Goal: Information Seeking & Learning: Check status

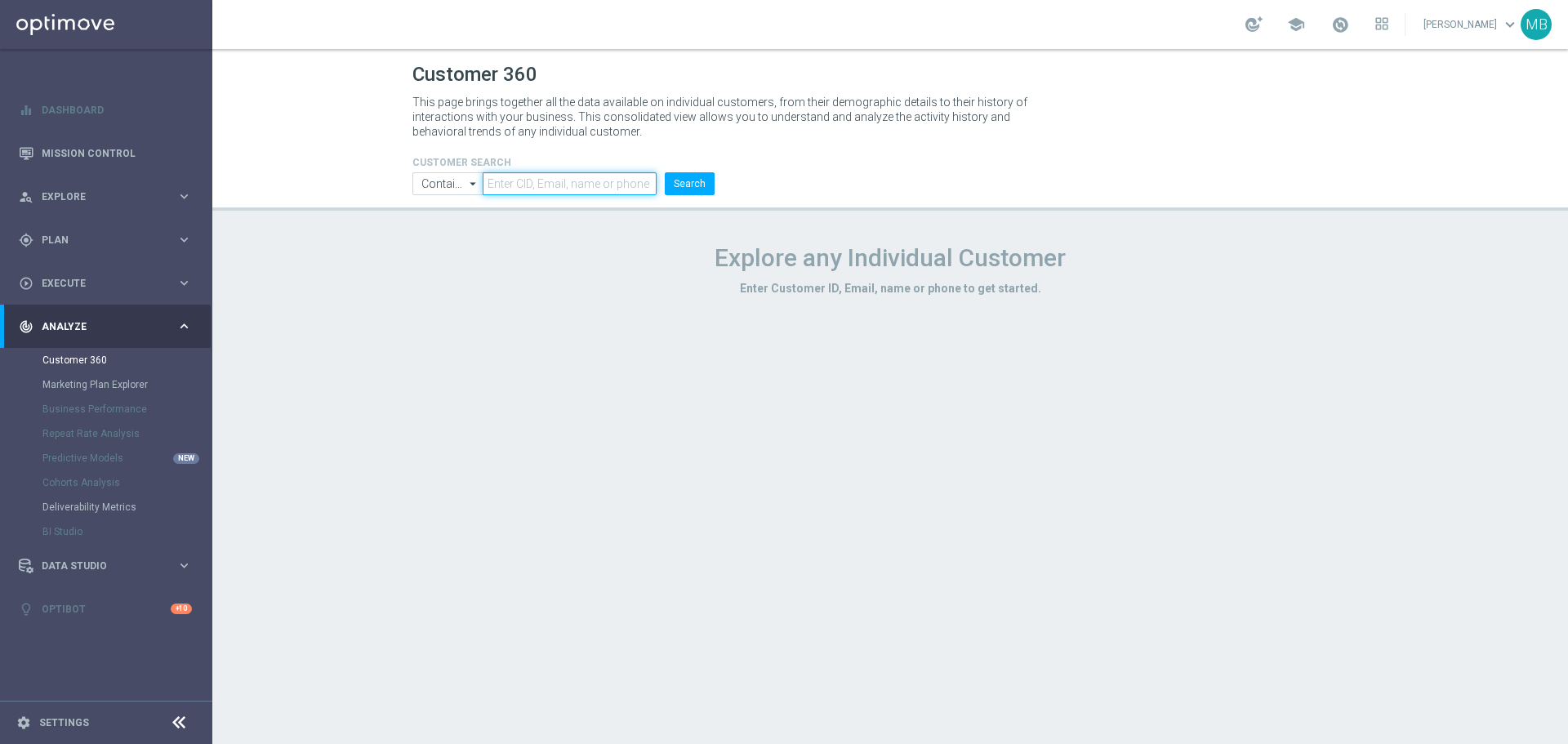
click at [549, 191] on input "text" at bounding box center [570, 184] width 174 height 23
paste input "2927272"
click at [665, 172] on button "Search" at bounding box center [689, 184] width 49 height 23
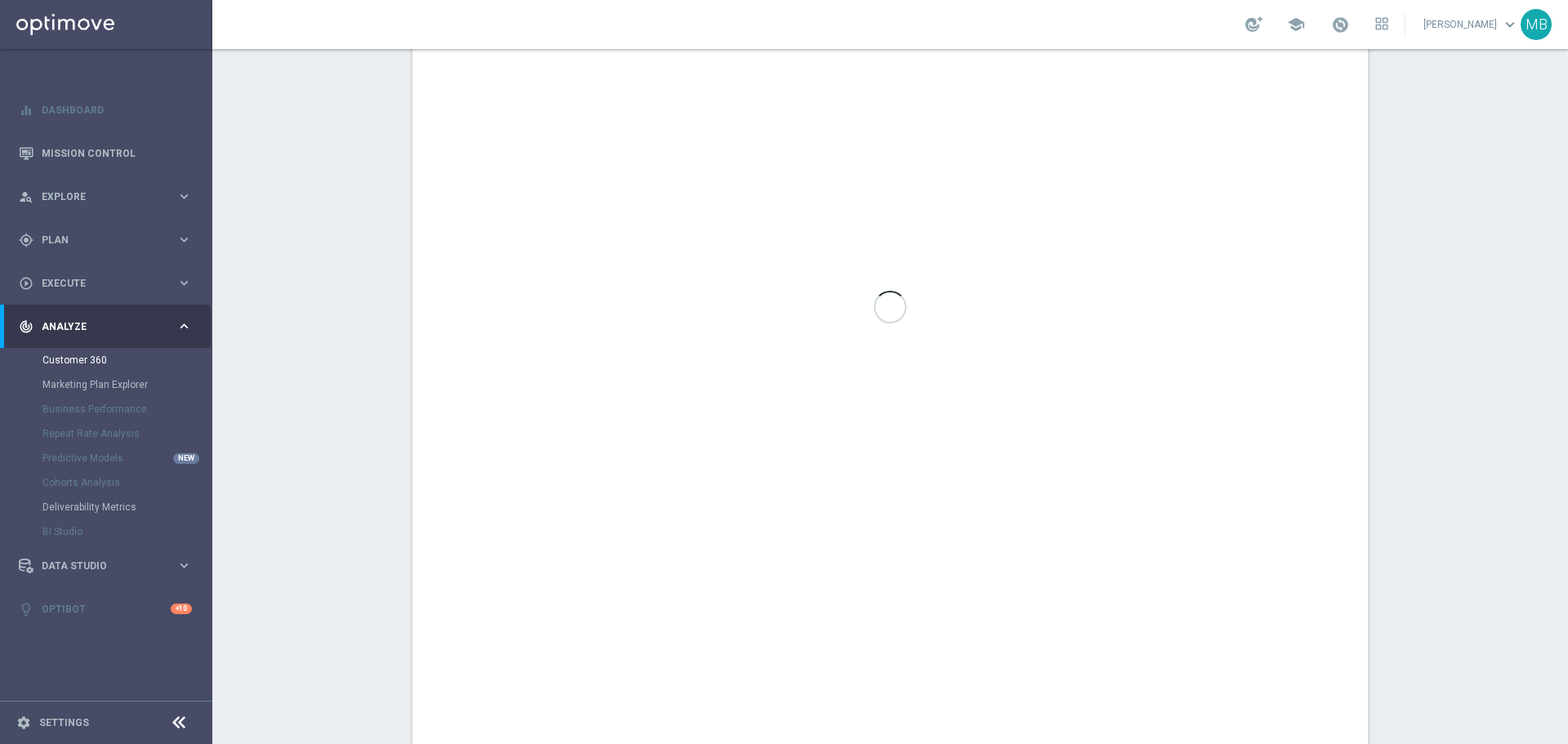
scroll to position [973, 0]
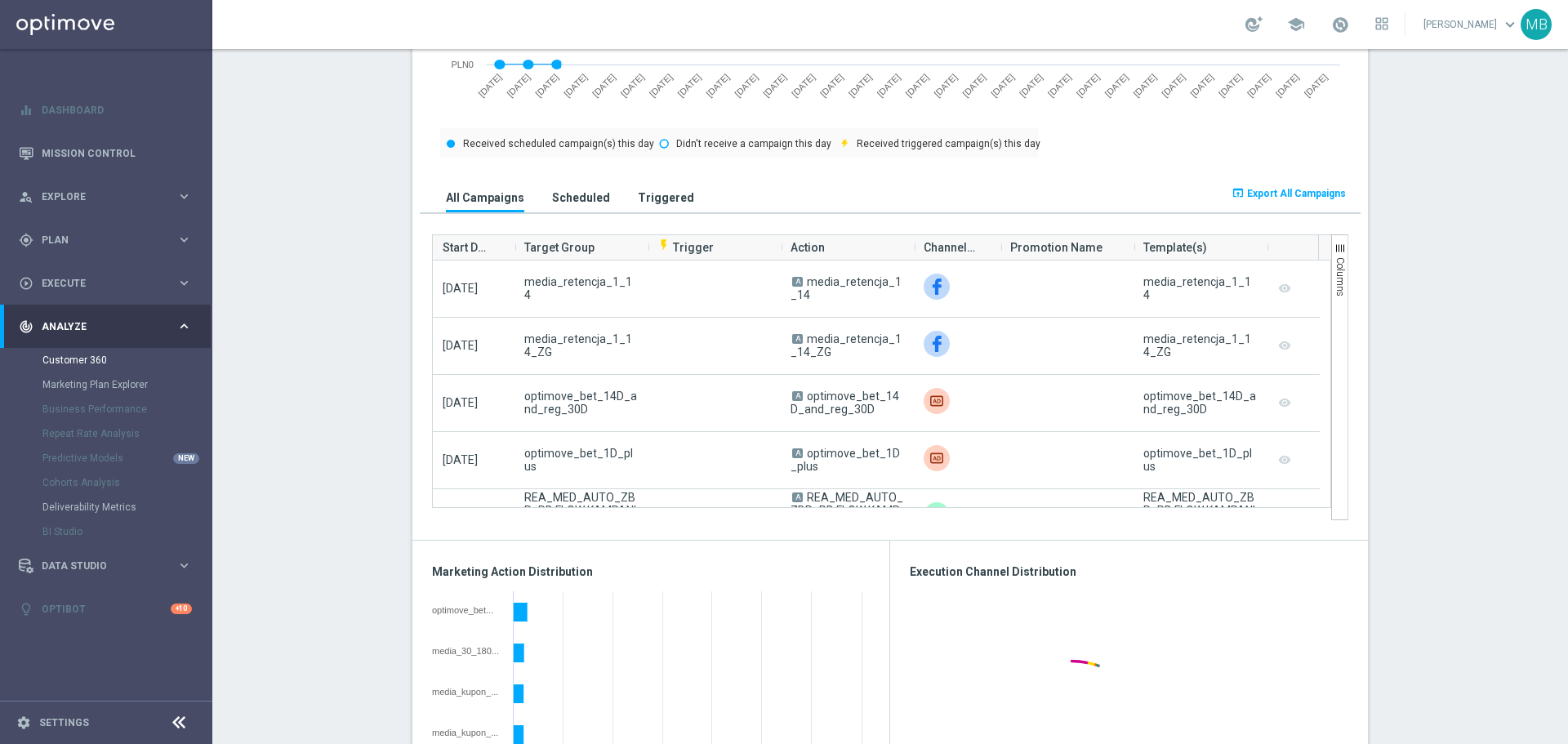
click at [373, 345] on section "AVG NGR L24WA: PLN92 more_vert CONSENT STATUS View Consent History FIRST DEPOSI…" at bounding box center [890, 555] width 1355 height 2586
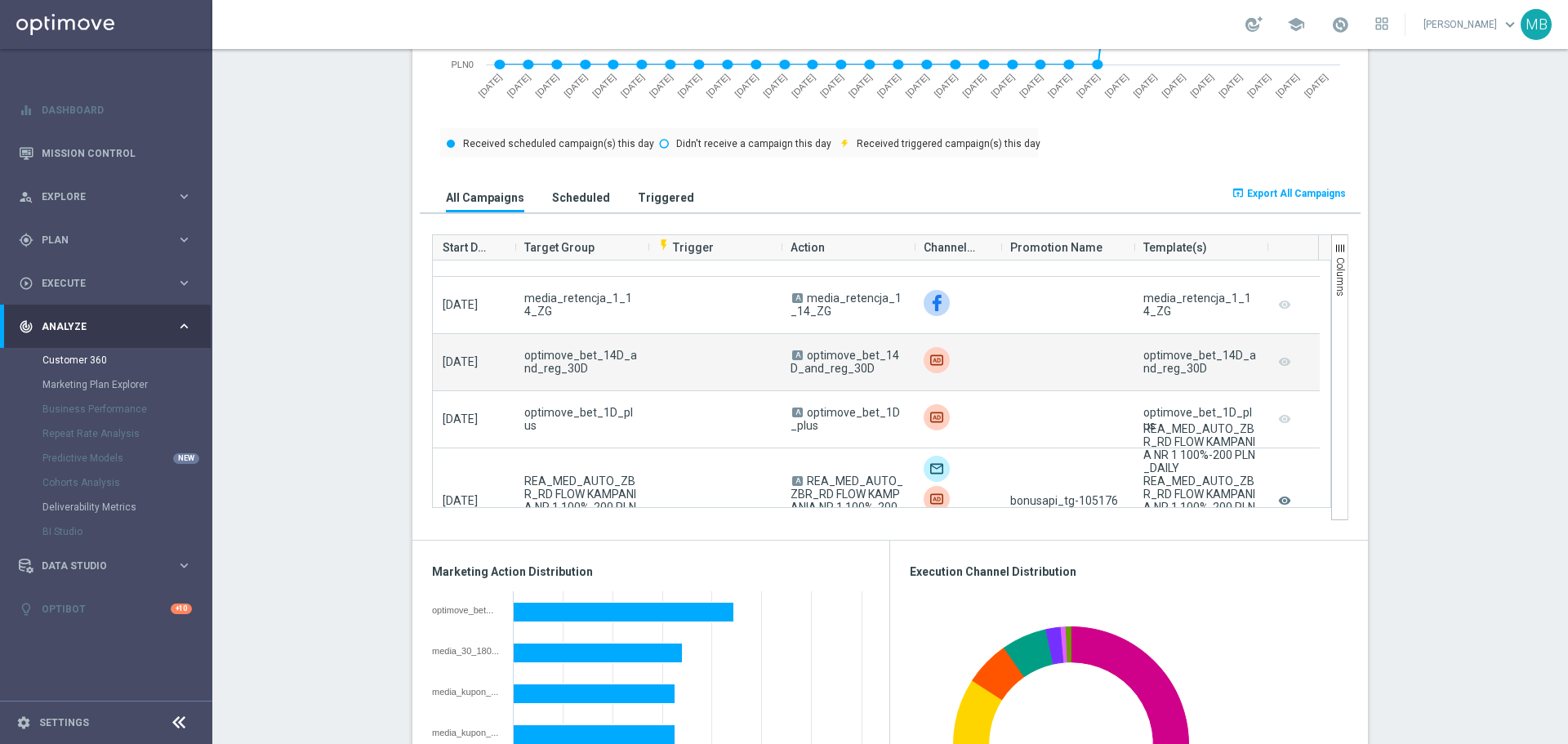
scroll to position [408, 0]
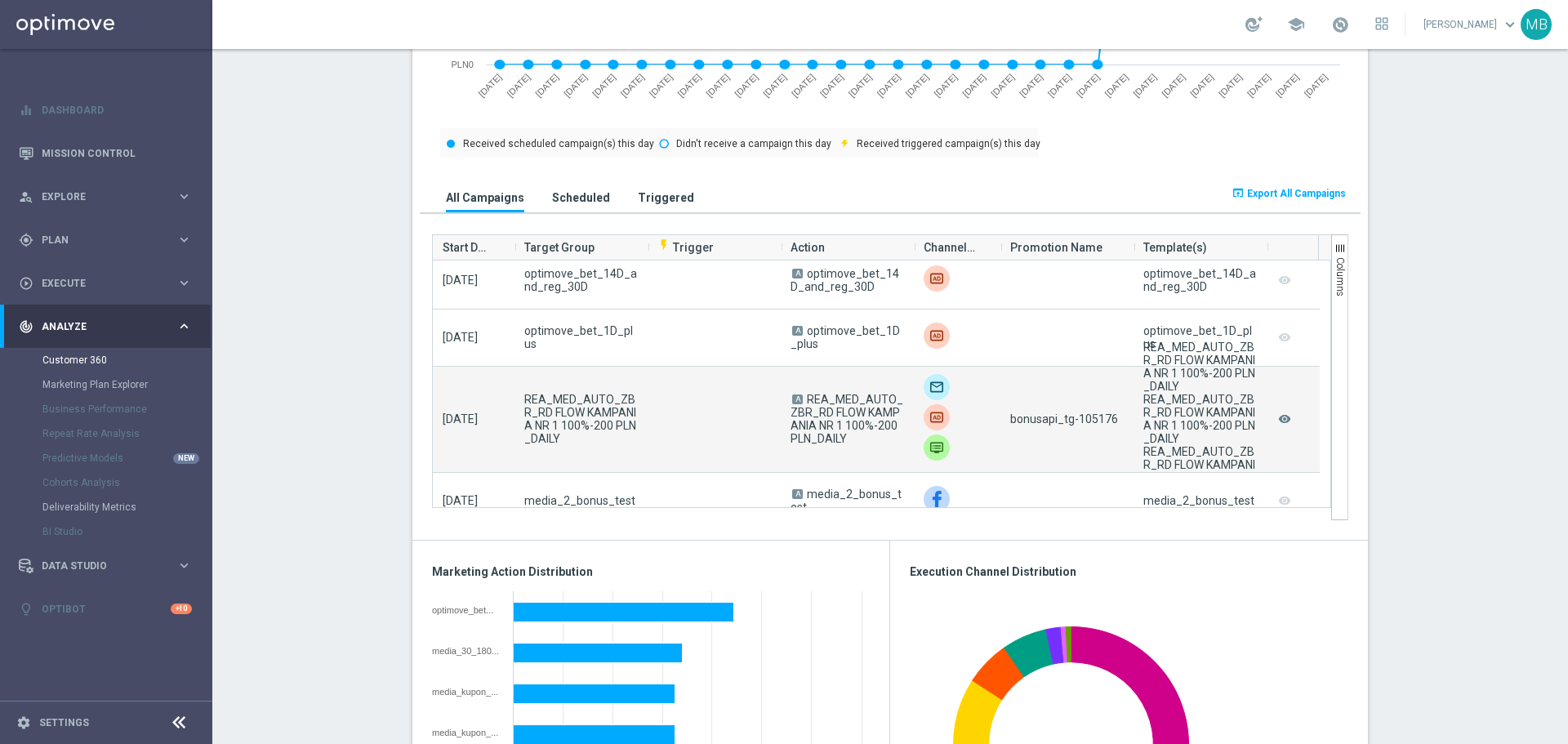
click at [1099, 420] on span "bonusapi_tg-105176" at bounding box center [1065, 419] width 108 height 13
copy span "105176"
click at [1099, 420] on span "bonusapi_tg-105176" at bounding box center [1065, 419] width 108 height 13
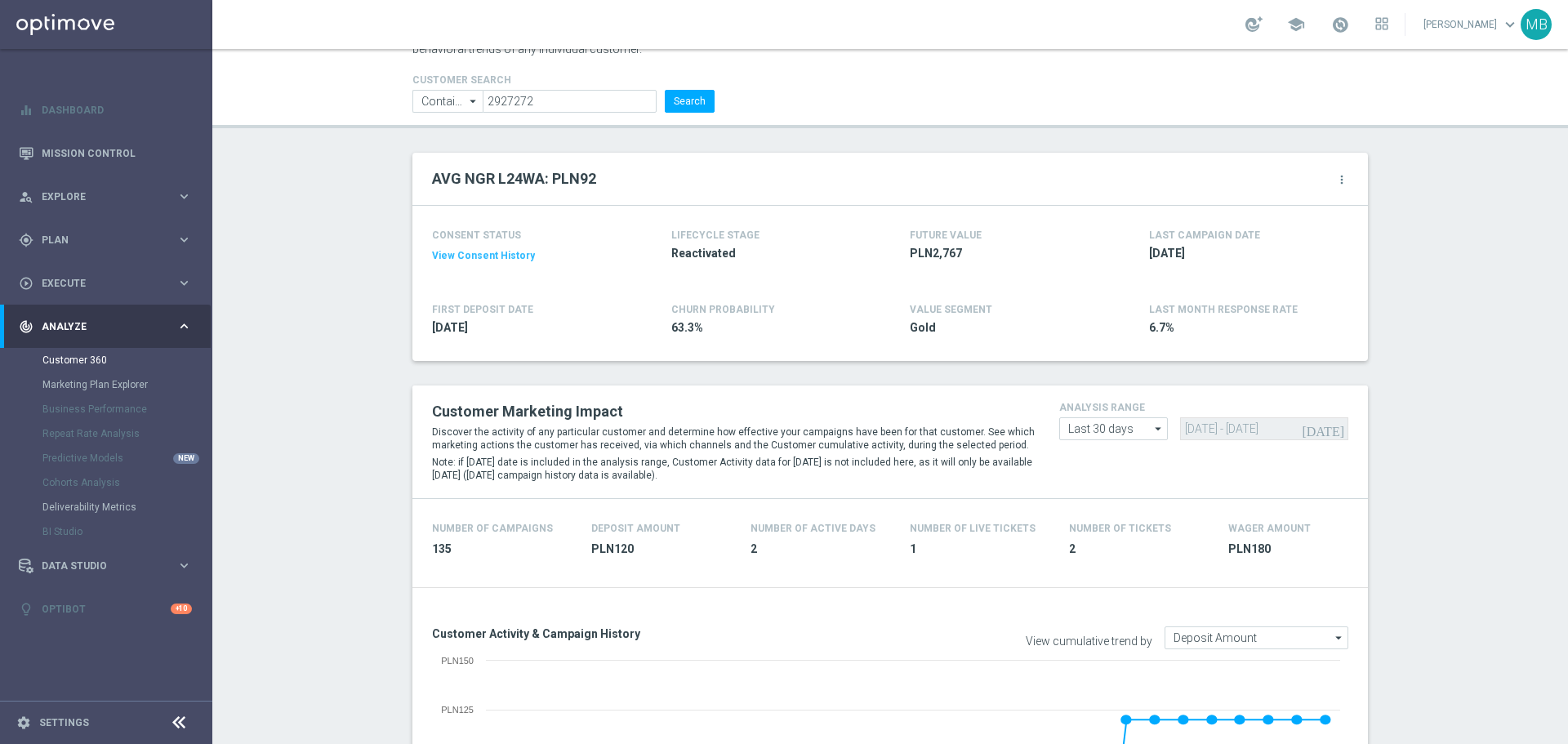
scroll to position [0, 0]
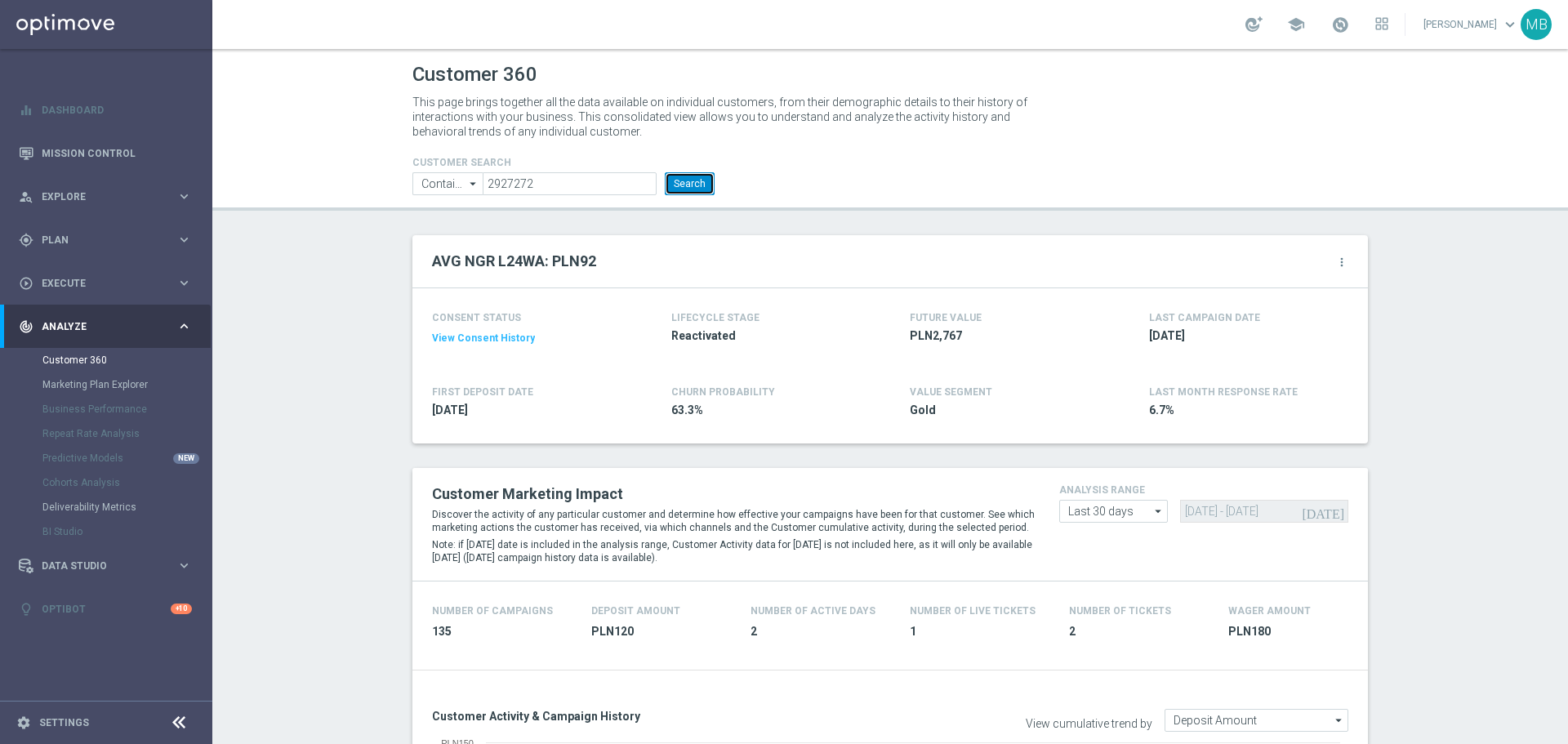
drag, startPoint x: 682, startPoint y: 188, endPoint x: 554, endPoint y: 141, distance: 136.4
click at [671, 188] on button "Search" at bounding box center [689, 184] width 49 height 23
click at [682, 193] on button "Search" at bounding box center [689, 184] width 49 height 23
click at [696, 184] on button "Search" at bounding box center [689, 184] width 49 height 23
click at [681, 177] on button "Search" at bounding box center [689, 184] width 49 height 23
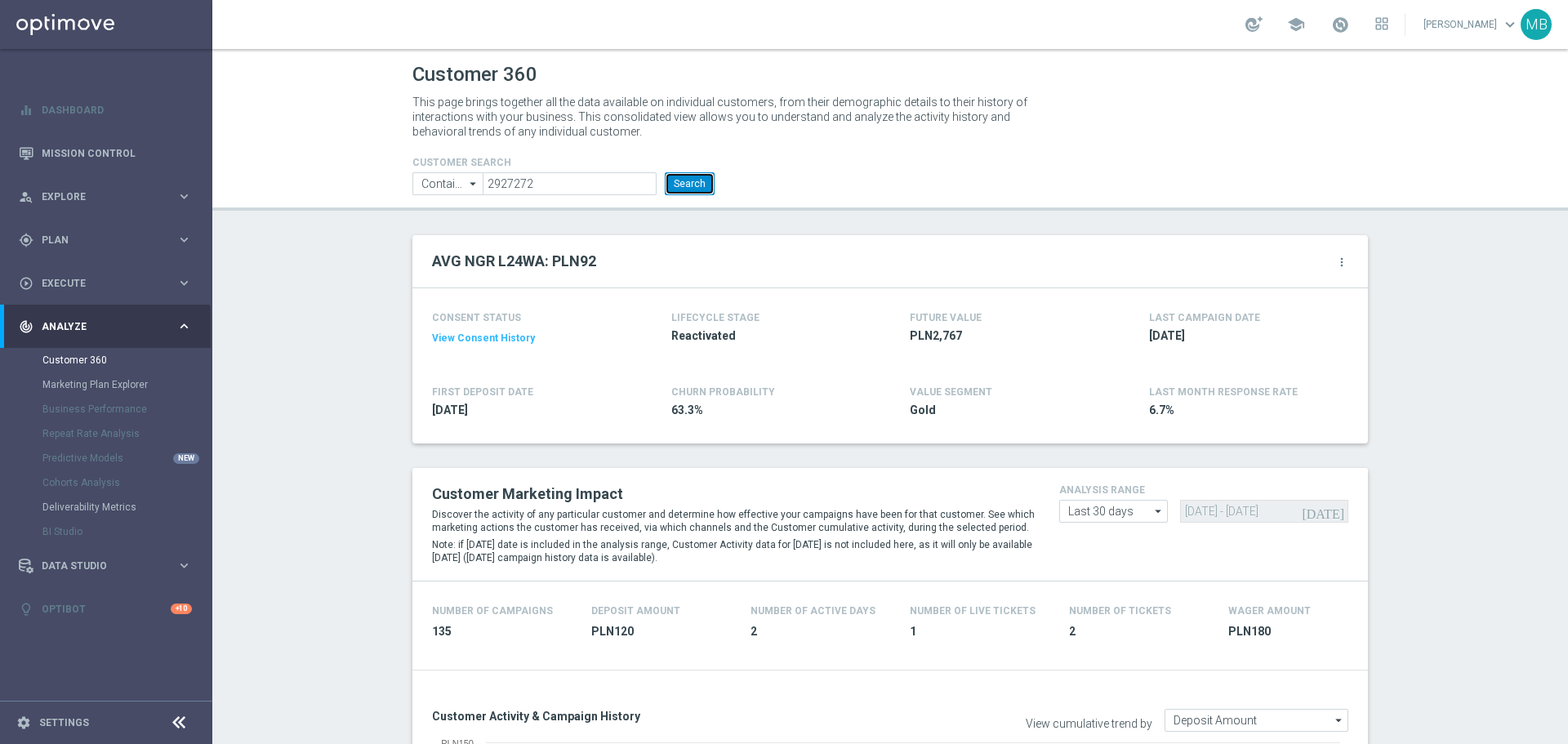
click at [699, 188] on button "Search" at bounding box center [689, 184] width 49 height 23
click at [683, 186] on button "Search" at bounding box center [689, 184] width 49 height 23
click at [682, 195] on button "Search" at bounding box center [689, 184] width 49 height 23
click at [701, 174] on button "Search" at bounding box center [689, 184] width 49 height 23
click at [597, 176] on input "2927272" at bounding box center [570, 184] width 174 height 23
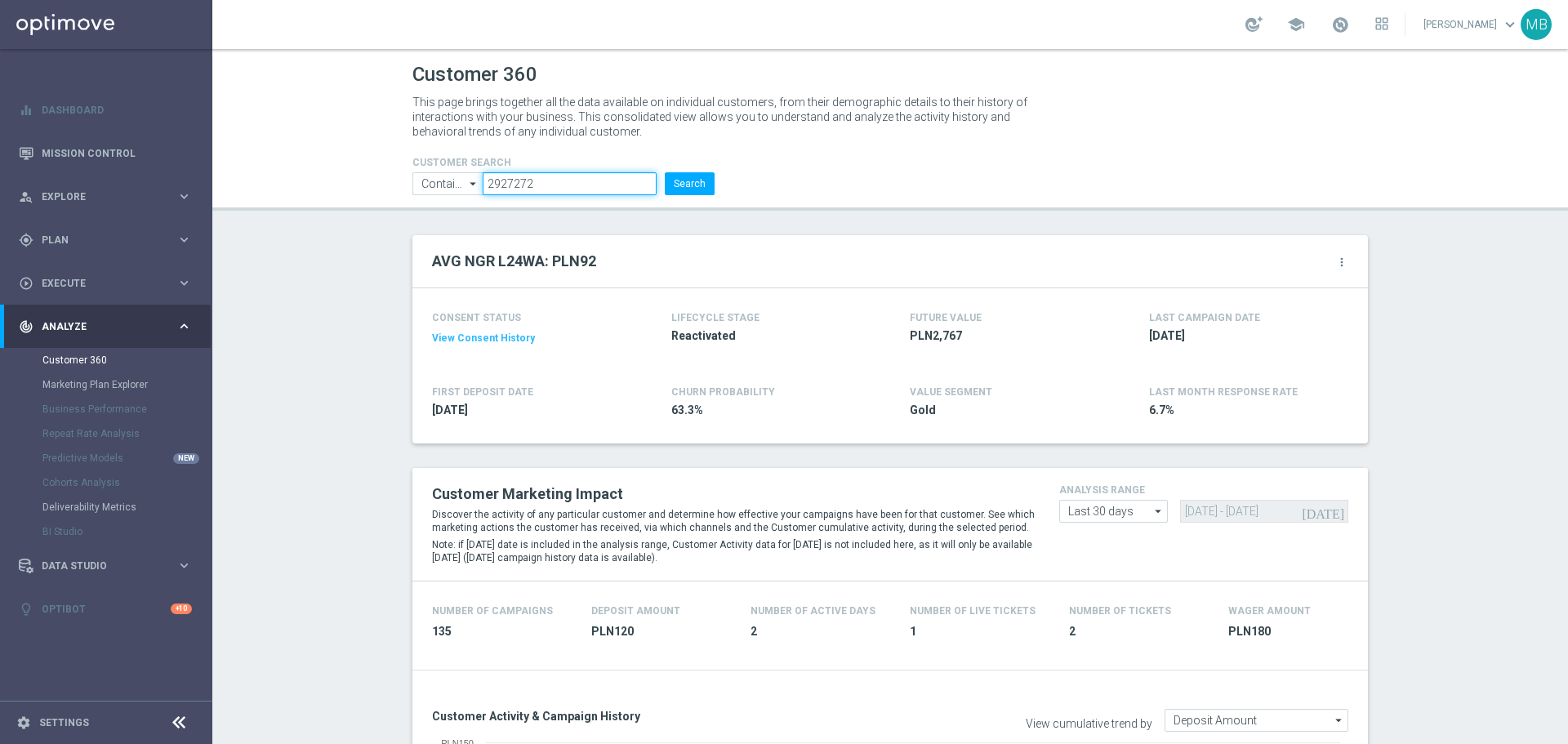
click at [597, 176] on input "2927272" at bounding box center [570, 184] width 174 height 23
paste input "752533"
type input "2752533"
click at [688, 186] on button "Search" at bounding box center [689, 184] width 49 height 23
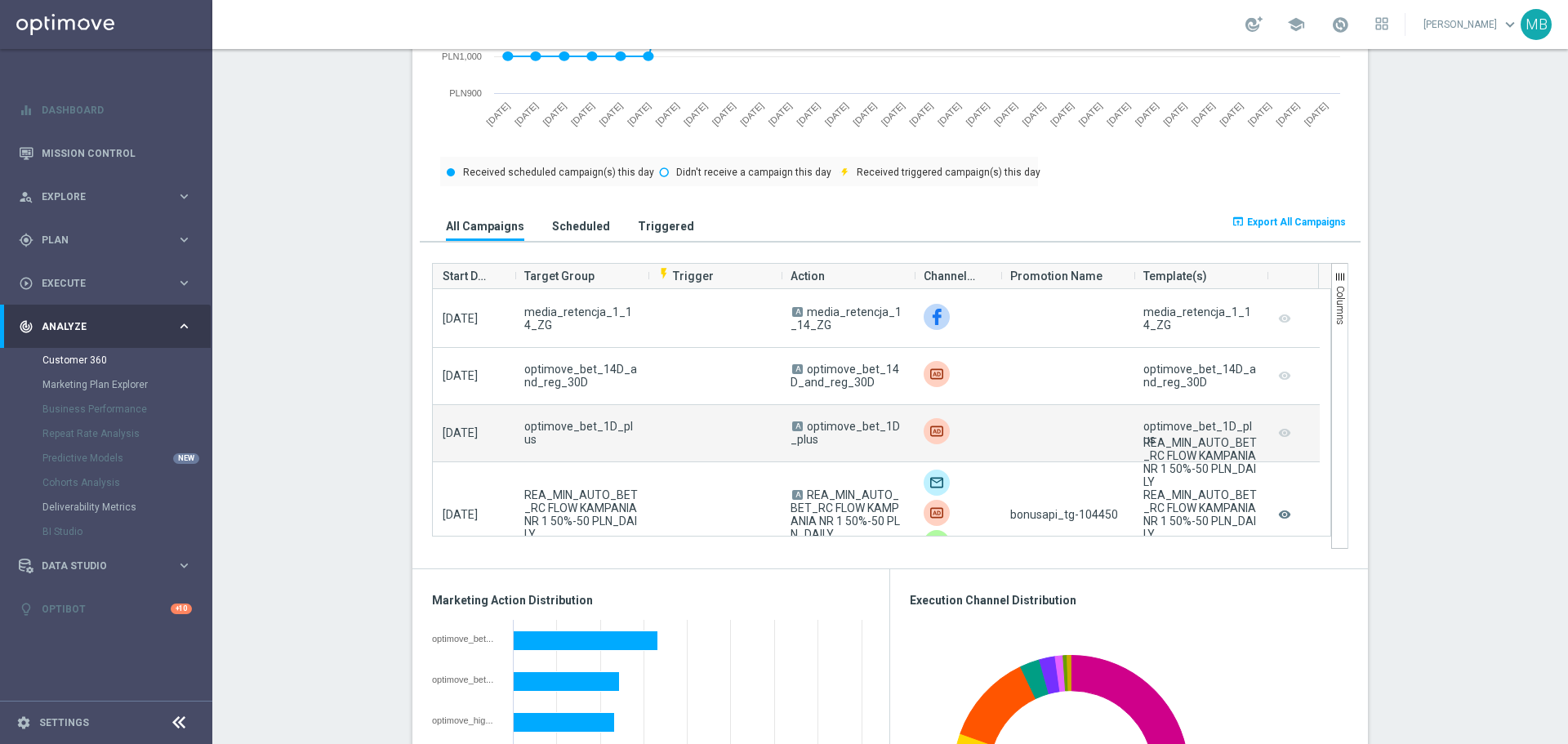
scroll to position [82, 0]
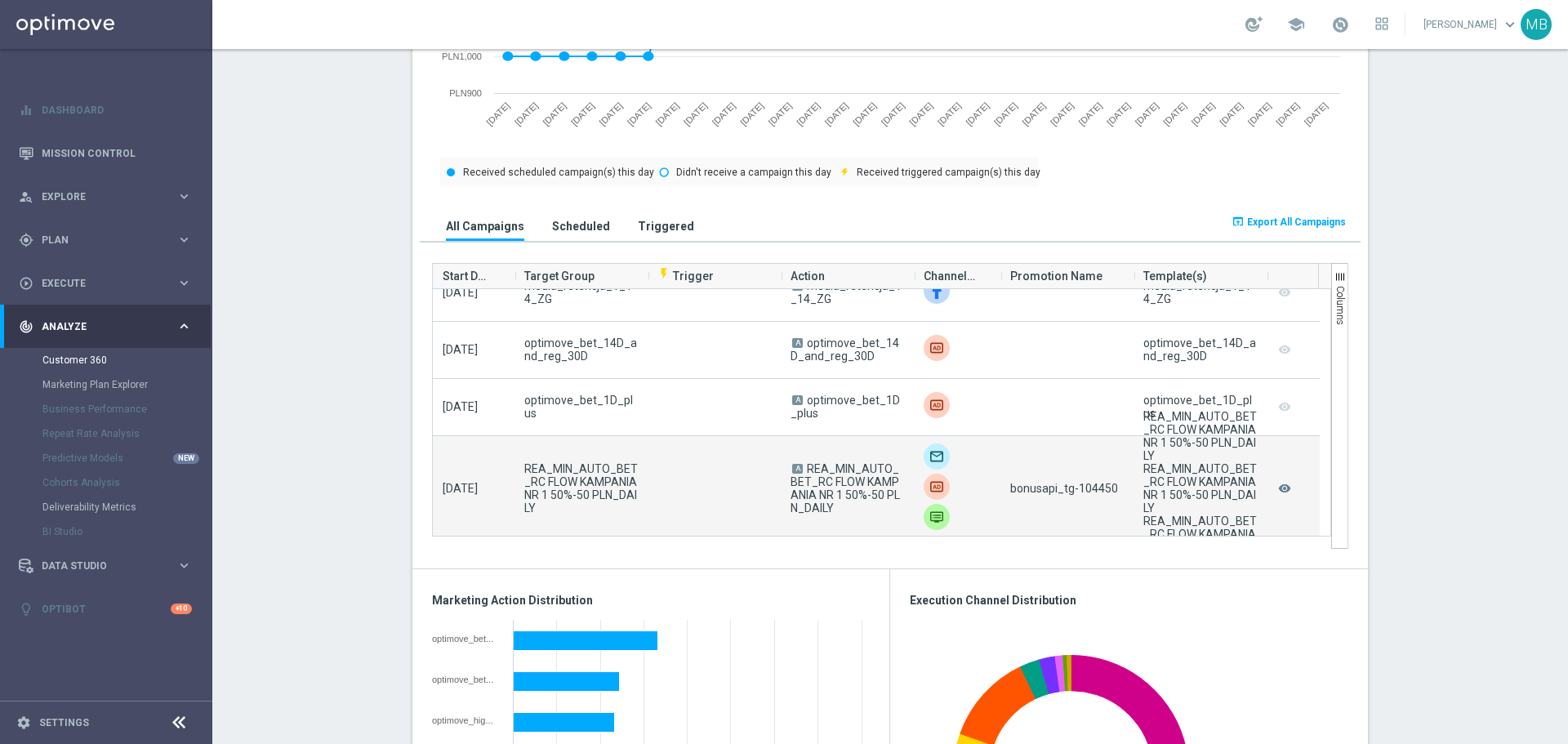
click at [1090, 495] on span "bonusapi_tg-104450" at bounding box center [1065, 489] width 108 height 13
copy span "104450"
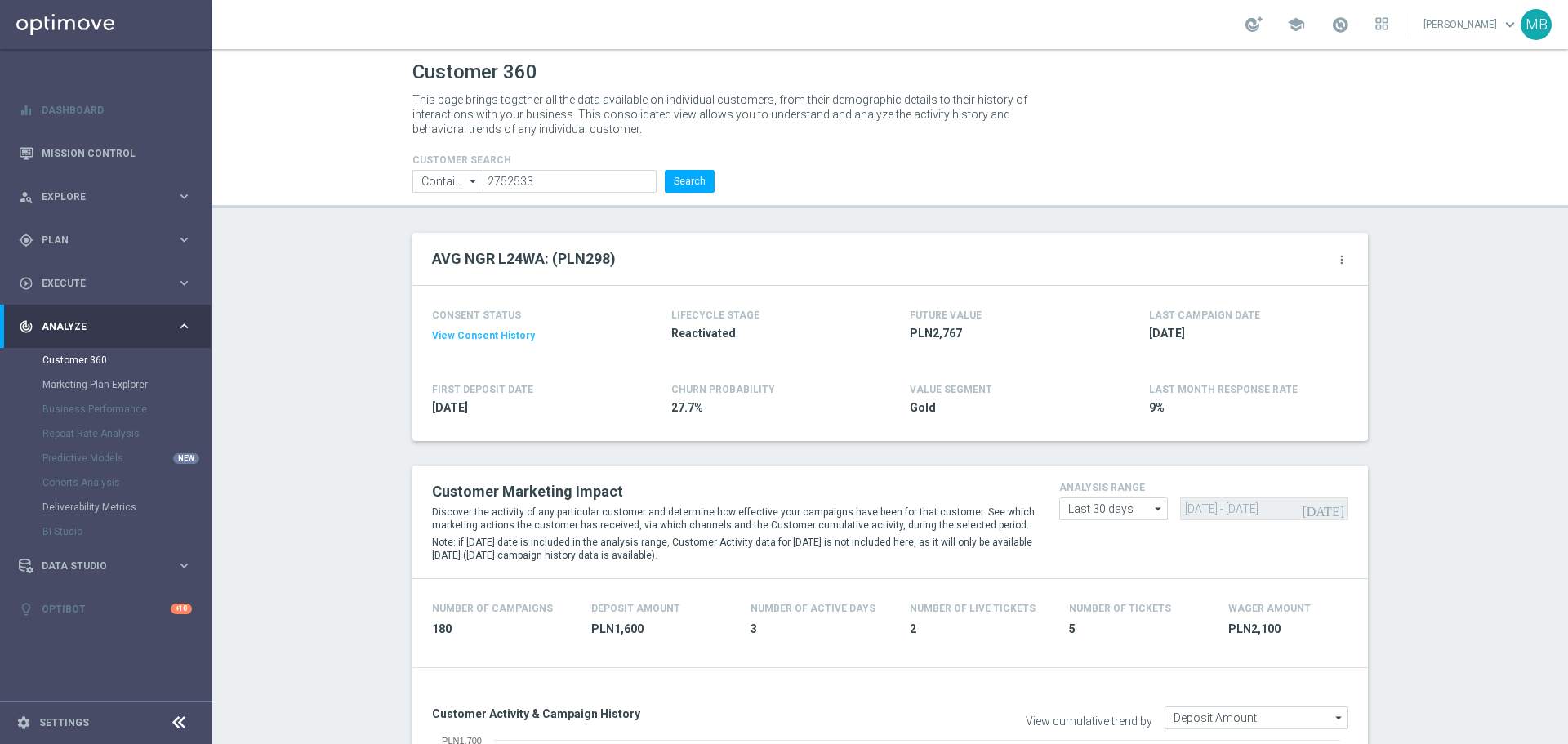
scroll to position [0, 0]
click at [688, 195] on button "Search" at bounding box center [689, 184] width 49 height 23
drag, startPoint x: 668, startPoint y: 172, endPoint x: 681, endPoint y: 193, distance: 24.7
click at [681, 193] on button "Search" at bounding box center [689, 184] width 49 height 23
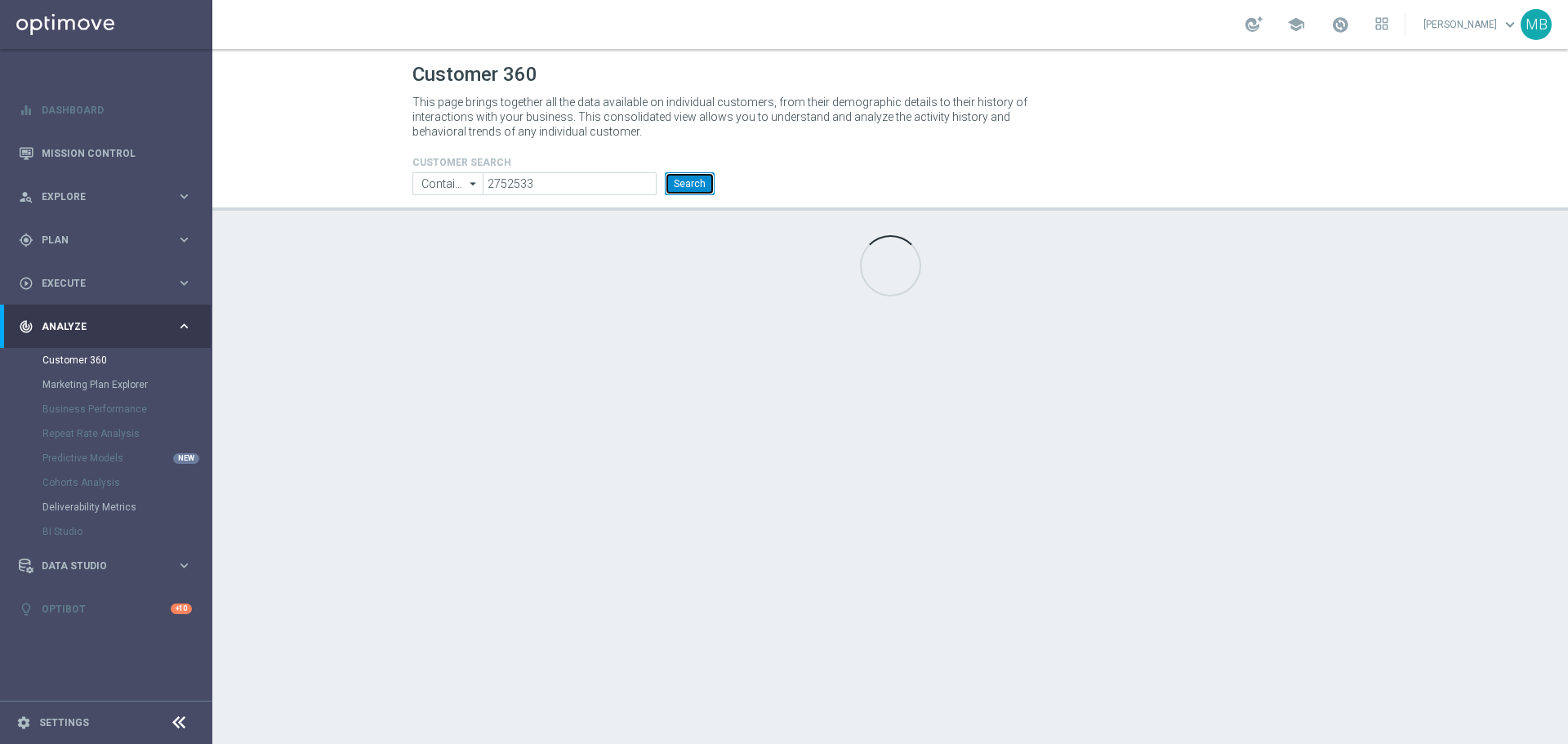
click at [681, 193] on button "Search" at bounding box center [689, 184] width 49 height 23
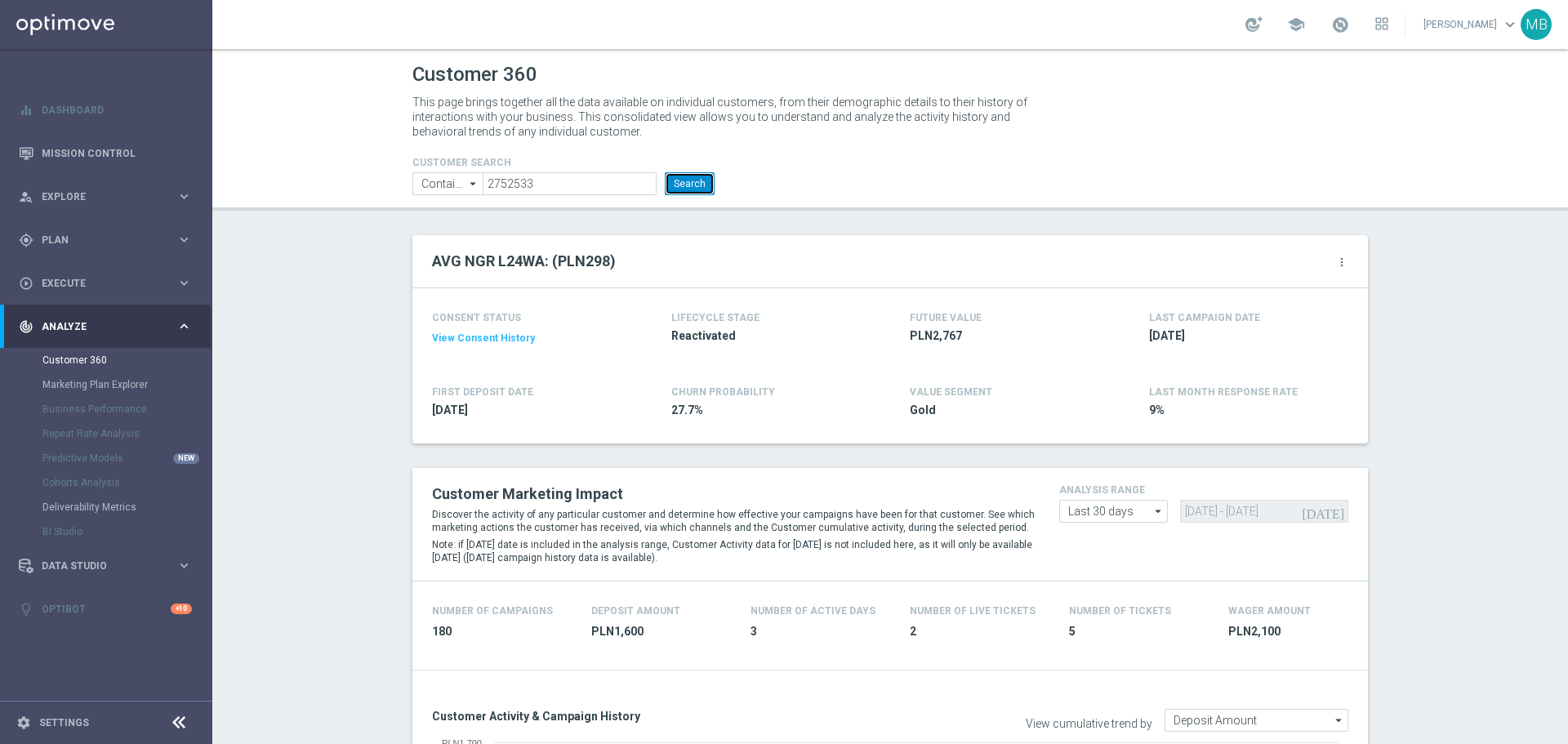
click at [690, 184] on button "Search" at bounding box center [689, 184] width 49 height 23
click at [690, 185] on button "Search" at bounding box center [689, 184] width 49 height 23
